Goal: Task Accomplishment & Management: Complete application form

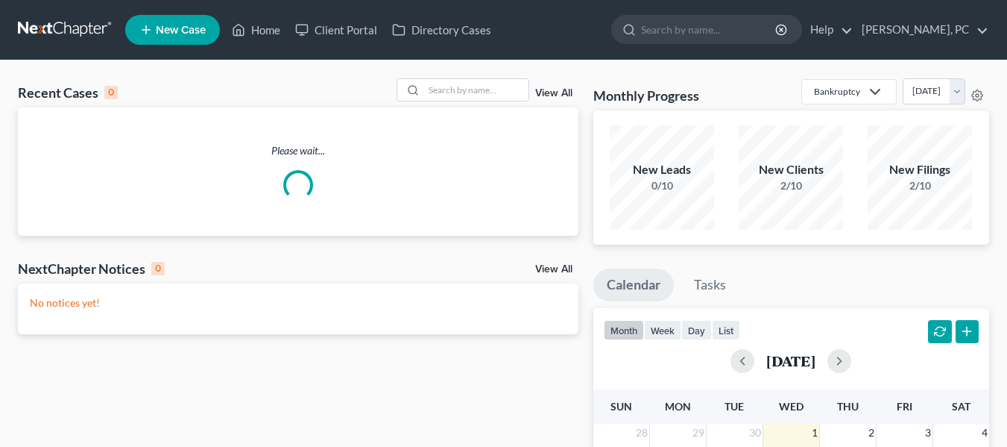
click at [157, 25] on span "New Case" at bounding box center [181, 30] width 50 height 11
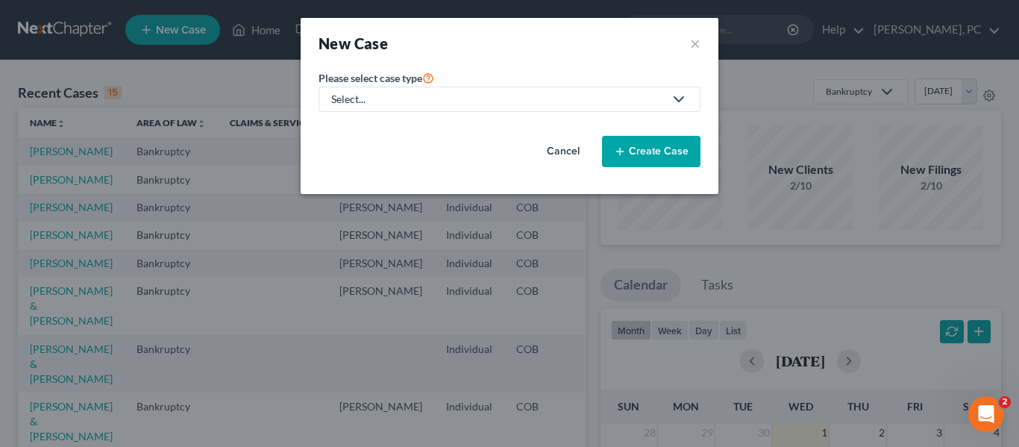
click at [434, 92] on div "Select..." at bounding box center [497, 99] width 333 height 15
click at [339, 133] on div "Bankruptcy" at bounding box center [360, 129] width 54 height 15
select select "11"
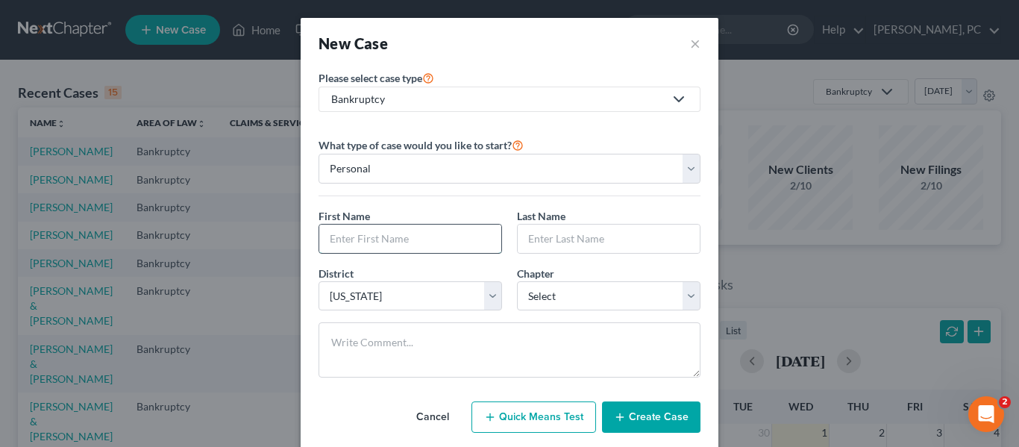
click at [392, 249] on input "text" at bounding box center [410, 238] width 182 height 28
type input "[PERSON_NAME]"
type input "Grace"
click at [579, 297] on select "Select 7 11 12 13" at bounding box center [608, 296] width 183 height 30
select select "0"
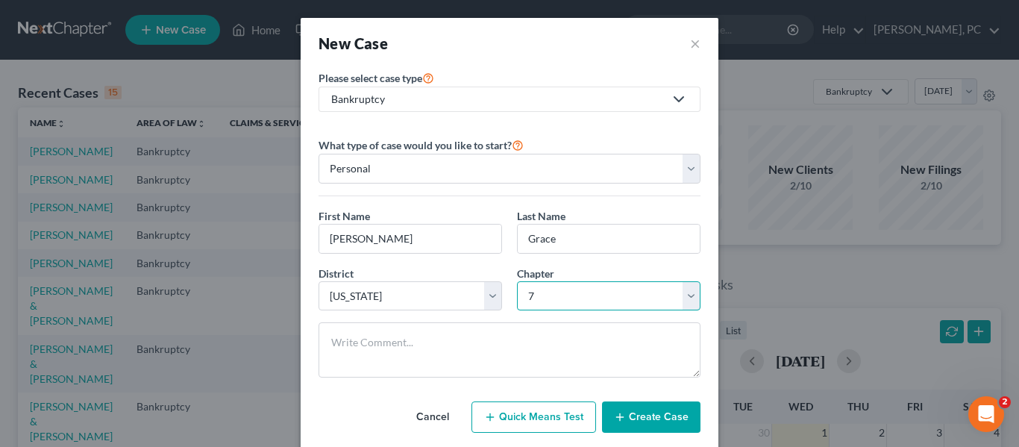
click at [517, 281] on select "Select 7 11 12 13" at bounding box center [608, 296] width 183 height 30
click at [626, 427] on button "Create Case" at bounding box center [651, 416] width 98 height 31
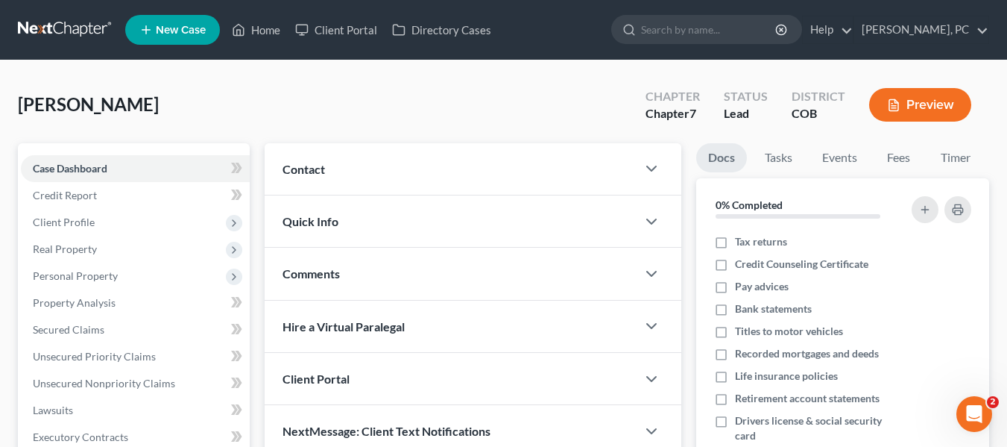
scroll to position [75, 0]
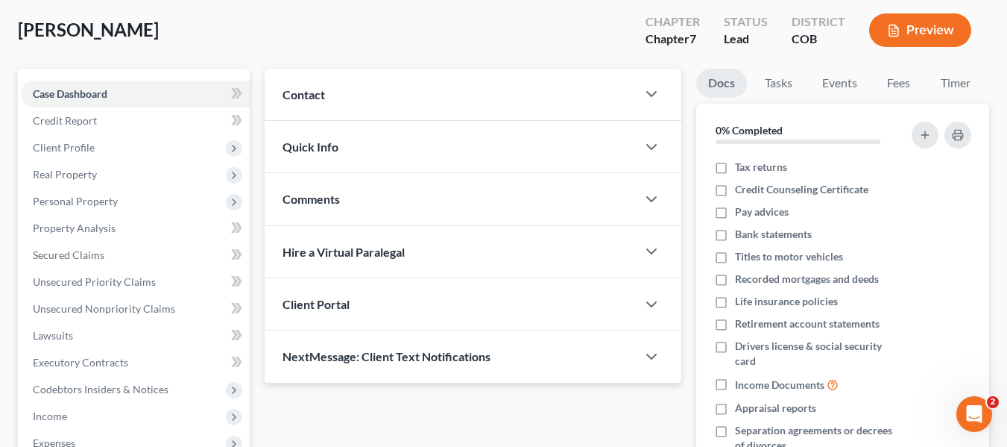
click at [444, 295] on div "Client Portal" at bounding box center [451, 303] width 372 height 51
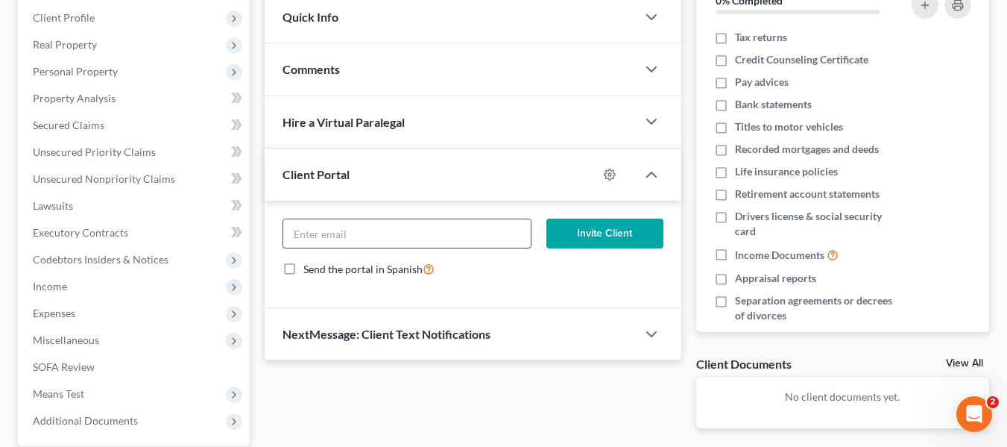
scroll to position [224, 0]
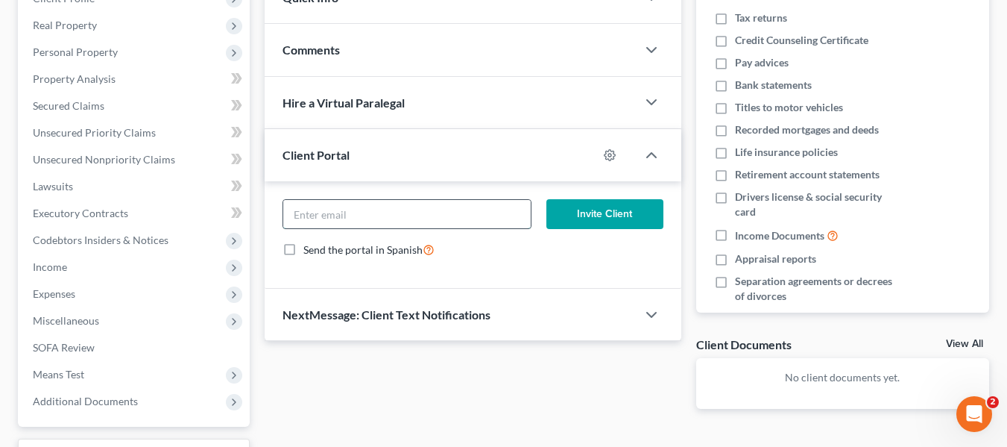
click at [362, 213] on input "email" at bounding box center [407, 214] width 248 height 28
paste input "[EMAIL_ADDRESS][PERSON_NAME][DOMAIN_NAME]"
type input "[EMAIL_ADDRESS][PERSON_NAME][DOMAIN_NAME]"
click at [623, 213] on button "Invite Client" at bounding box center [605, 214] width 117 height 30
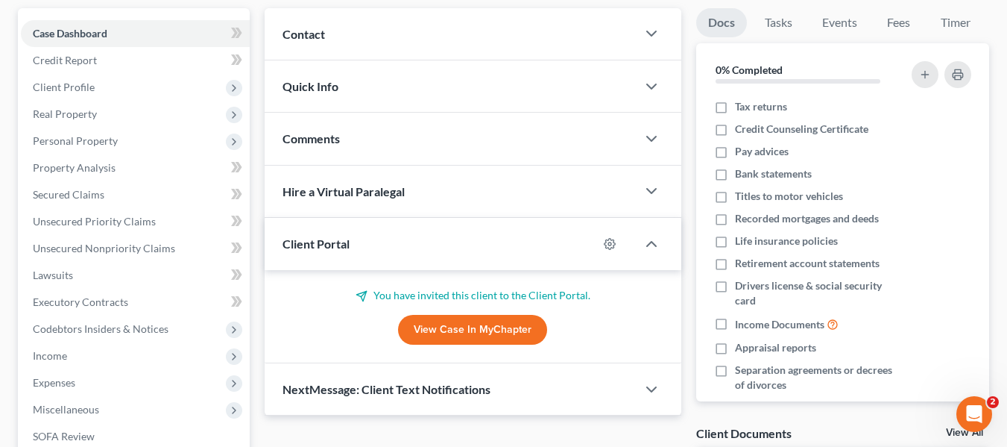
scroll to position [0, 0]
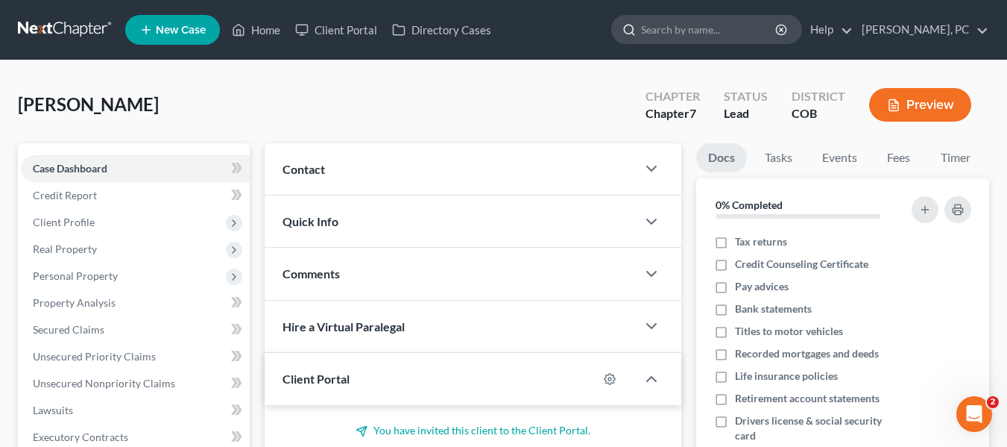
click at [684, 30] on input "search" at bounding box center [709, 30] width 136 height 28
type input "[PERSON_NAME]"
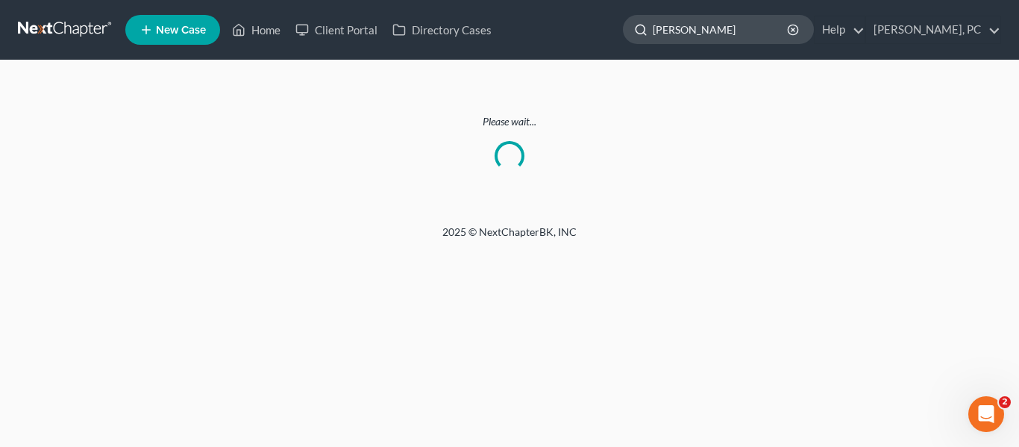
click at [729, 25] on input "[PERSON_NAME]" at bounding box center [720, 30] width 136 height 28
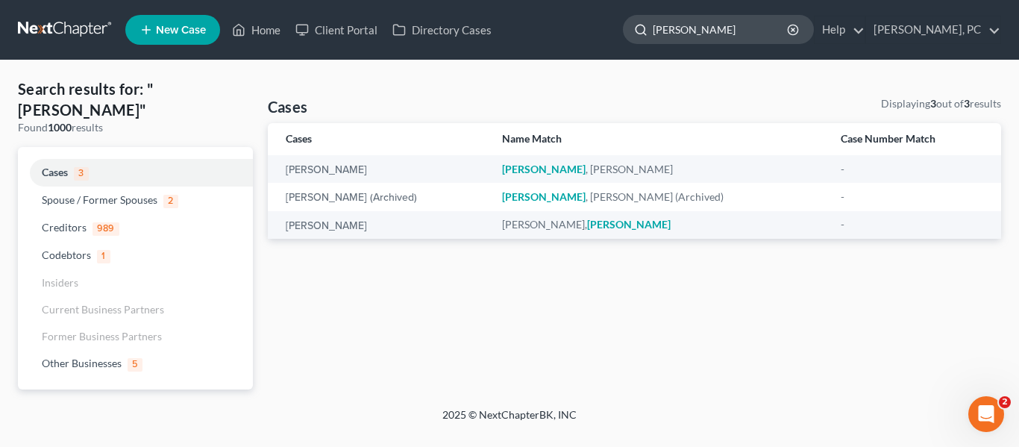
type input "[PERSON_NAME]"
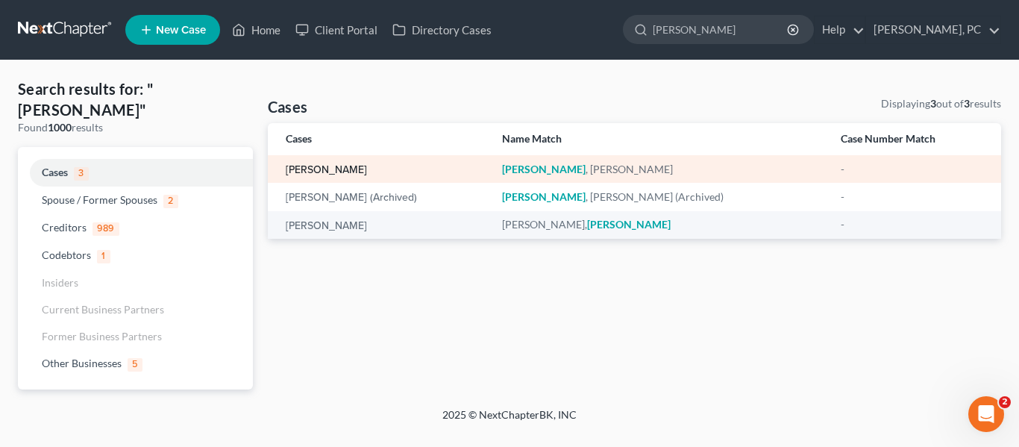
click at [318, 175] on link "[PERSON_NAME]" at bounding box center [326, 170] width 81 height 10
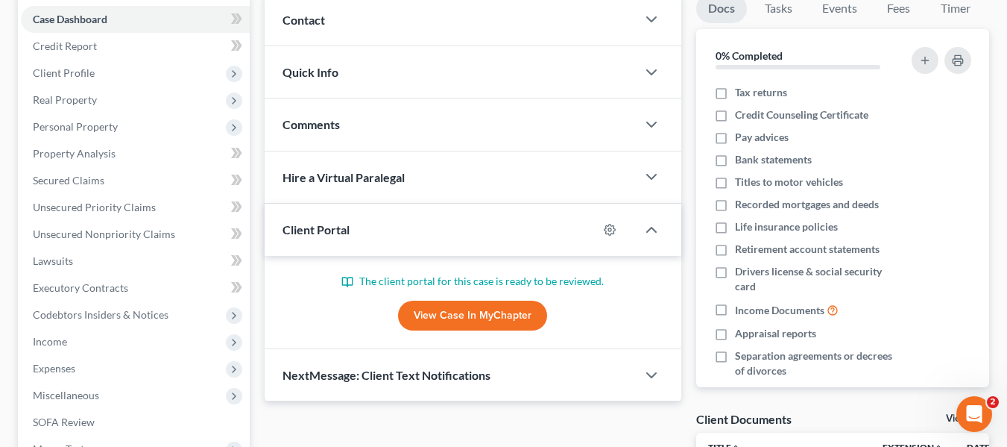
scroll to position [75, 0]
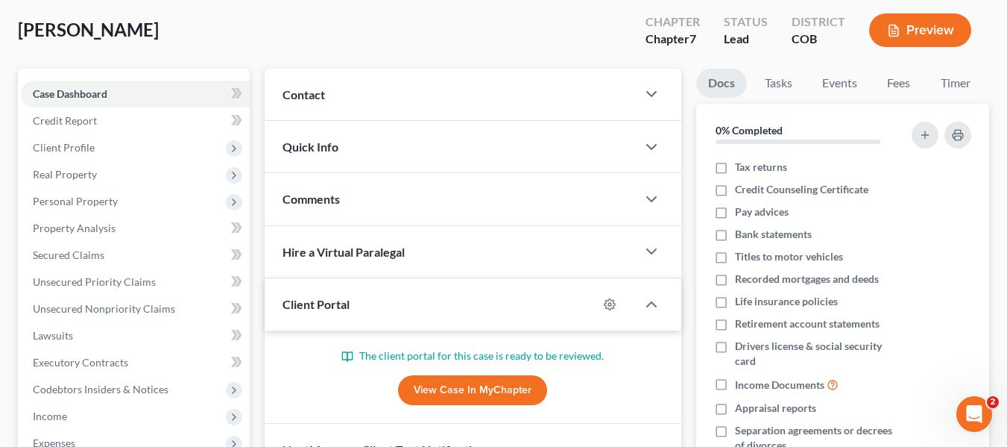
click at [483, 81] on div "Contact" at bounding box center [451, 94] width 372 height 51
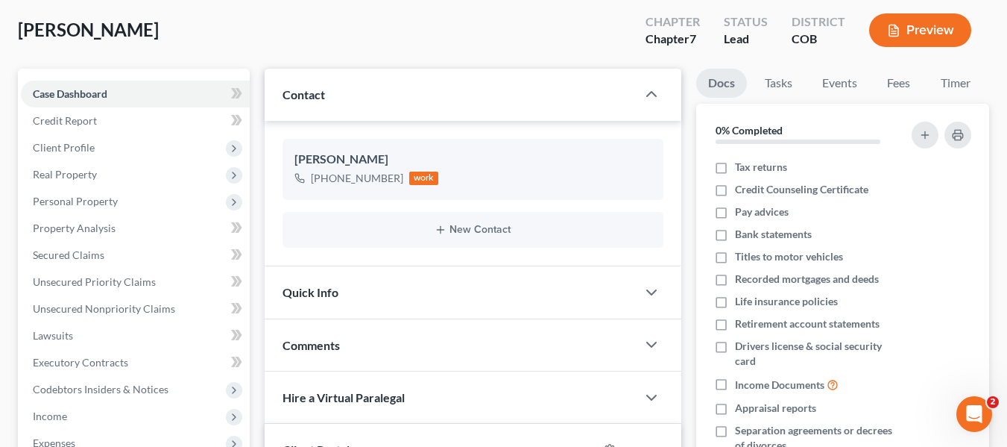
click at [483, 90] on div "Contact" at bounding box center [451, 94] width 372 height 51
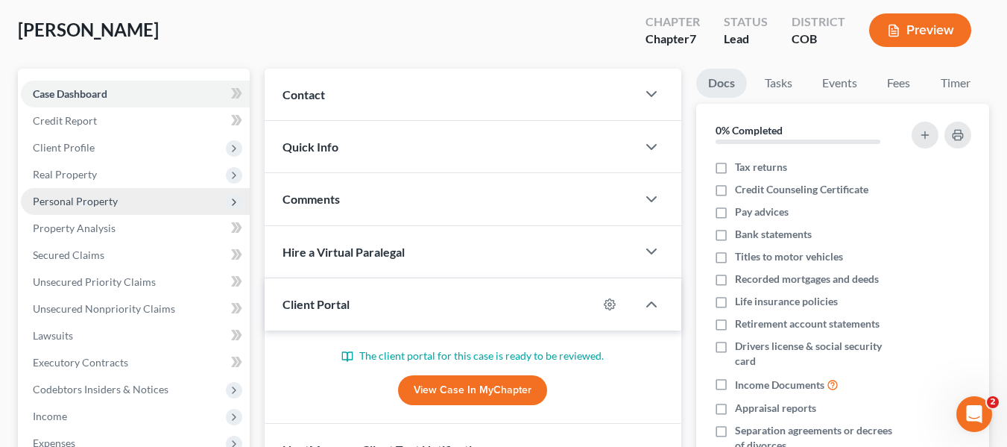
click at [87, 210] on span "Personal Property" at bounding box center [135, 201] width 229 height 27
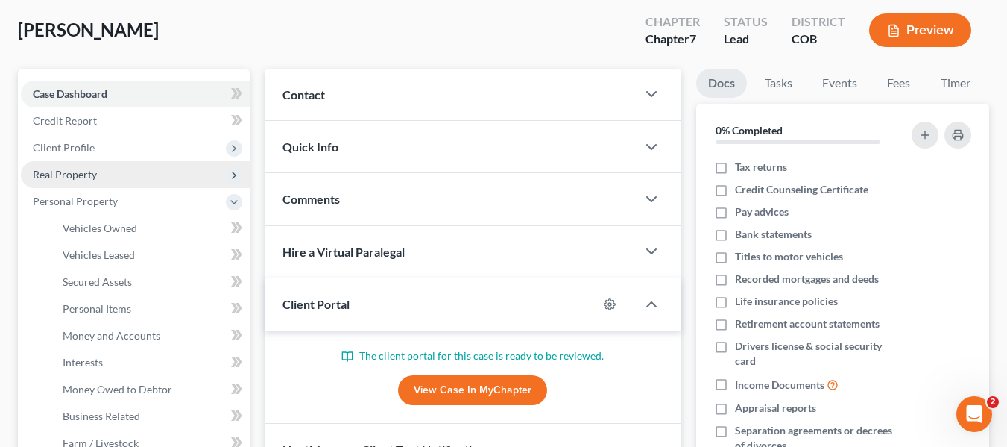
click at [84, 166] on span "Real Property" at bounding box center [135, 174] width 229 height 27
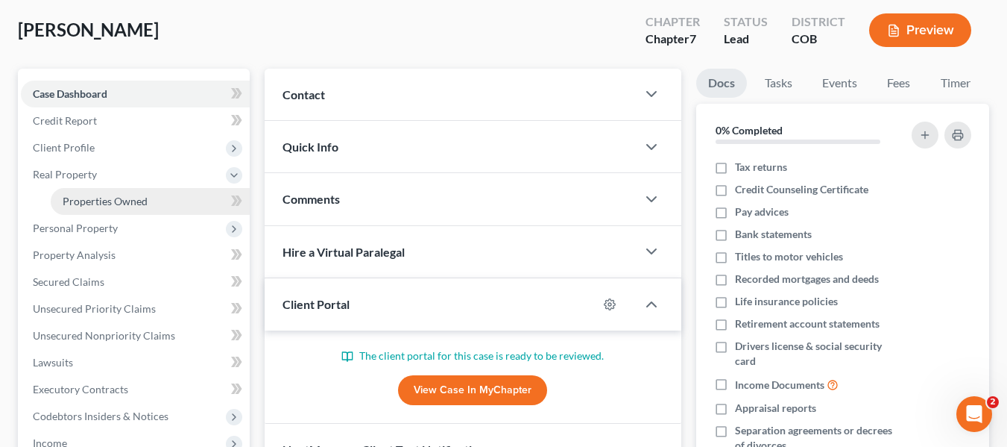
click at [84, 200] on span "Properties Owned" at bounding box center [105, 201] width 85 height 13
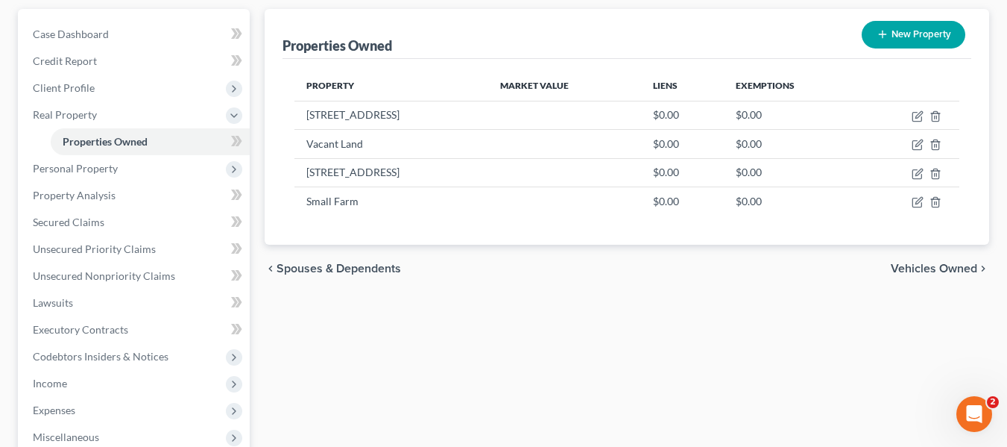
scroll to position [149, 0]
